Goal: Information Seeking & Learning: Learn about a topic

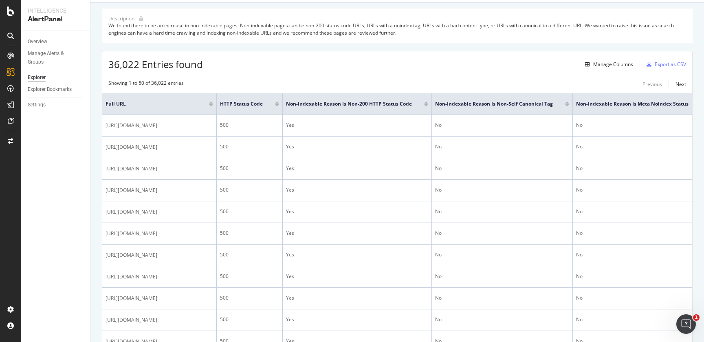
scroll to position [98, 0]
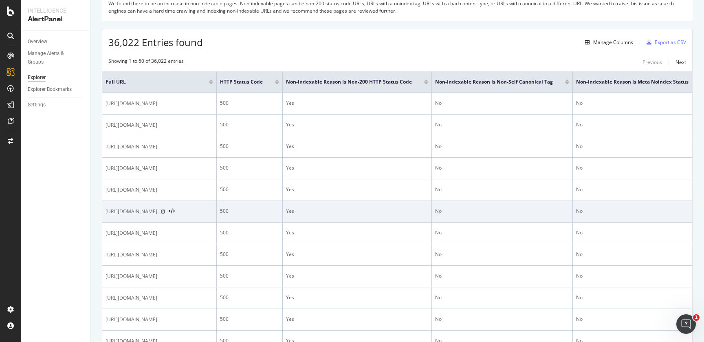
click at [165, 210] on icon at bounding box center [163, 211] width 5 height 5
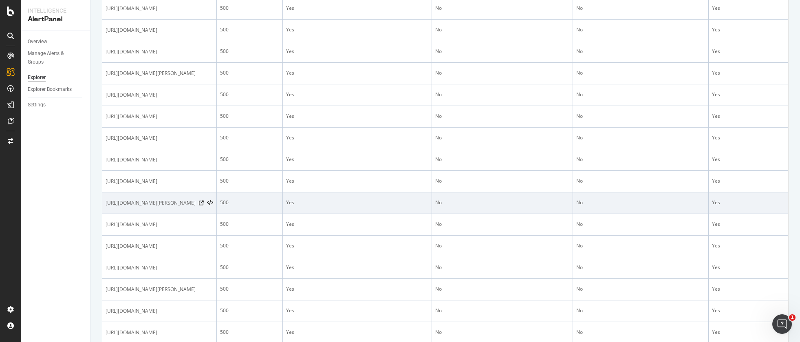
scroll to position [430, 0]
